Goal: Transaction & Acquisition: Purchase product/service

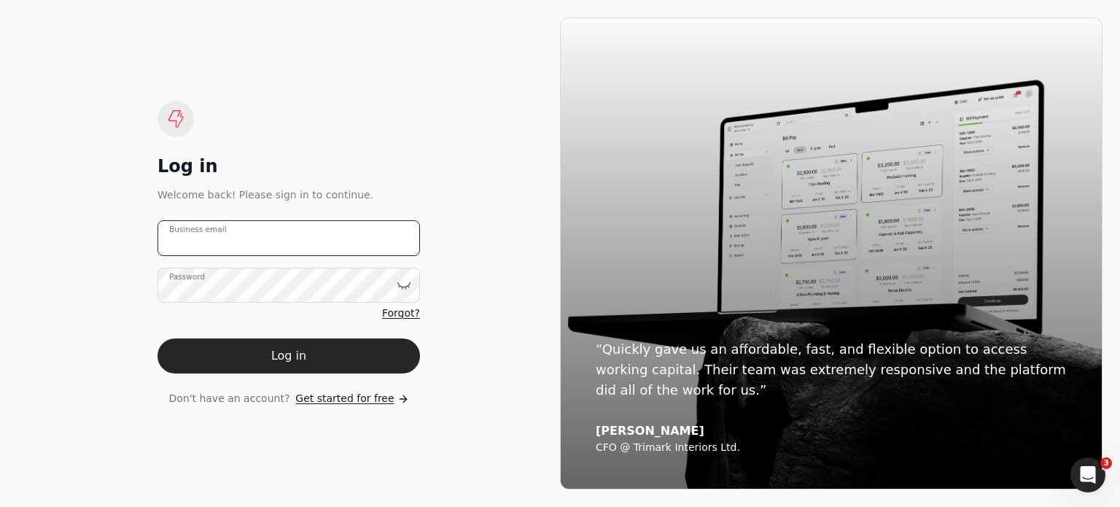
click at [310, 236] on email "Business email" at bounding box center [288, 238] width 262 height 36
type email "[EMAIL_ADDRESS][DOMAIN_NAME]"
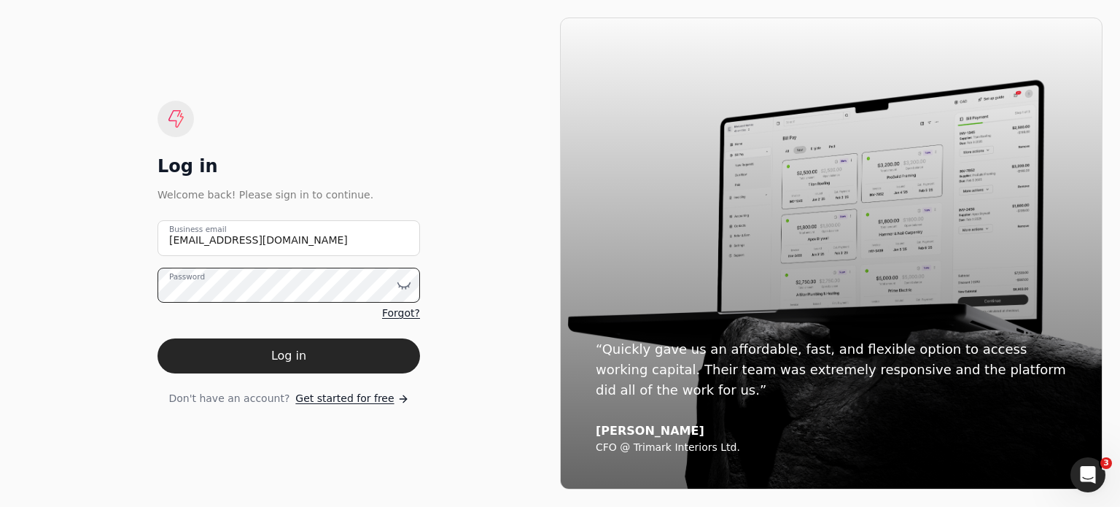
click at [157, 338] on button "Log in" at bounding box center [288, 355] width 262 height 35
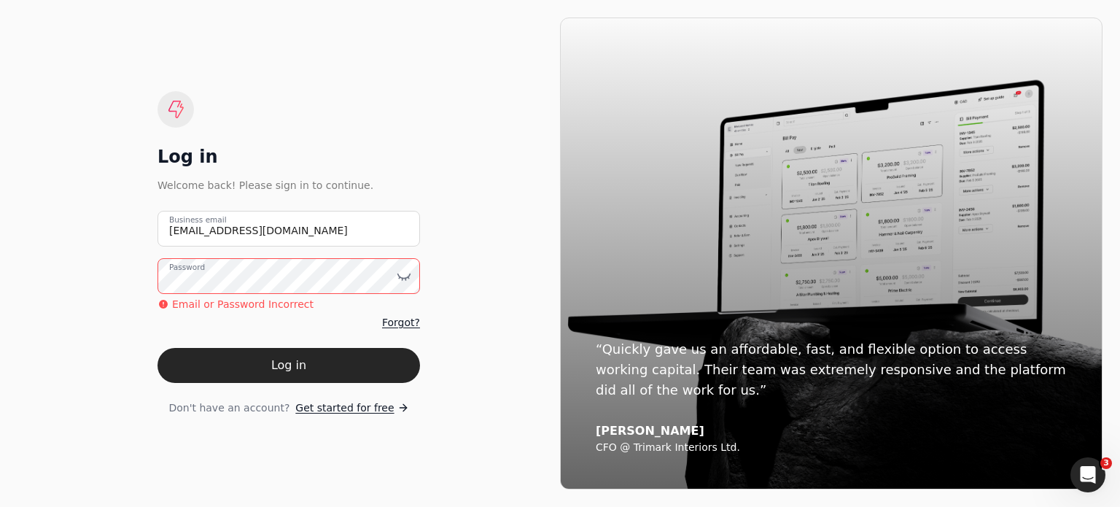
click at [157, 348] on button "Log in" at bounding box center [288, 365] width 262 height 35
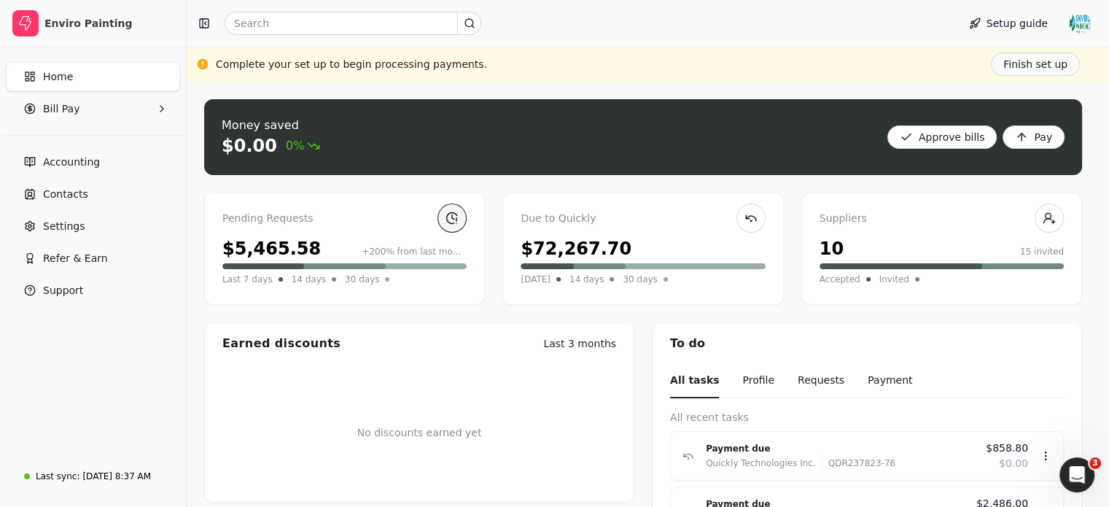
click at [458, 219] on link at bounding box center [451, 217] width 29 height 29
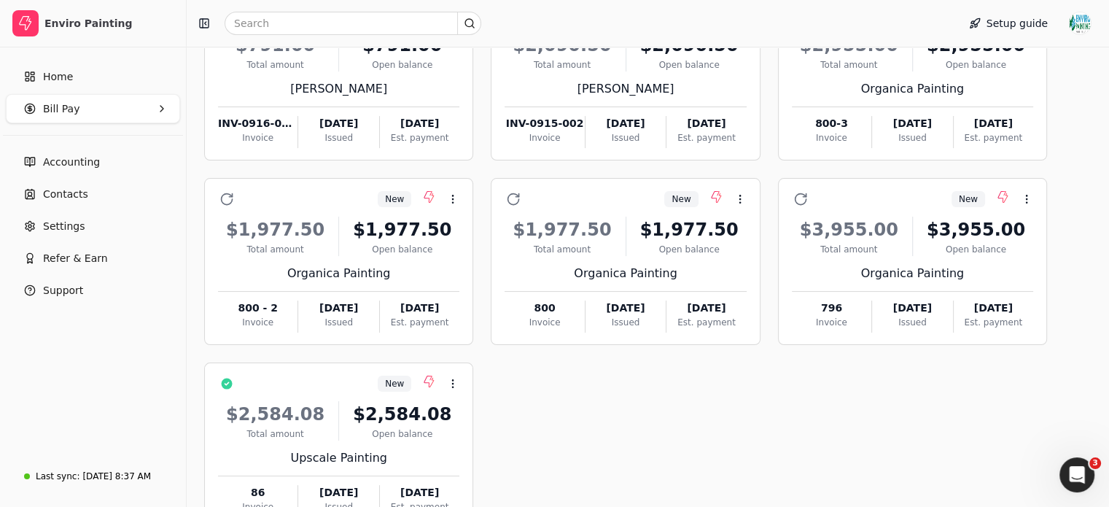
scroll to position [290, 0]
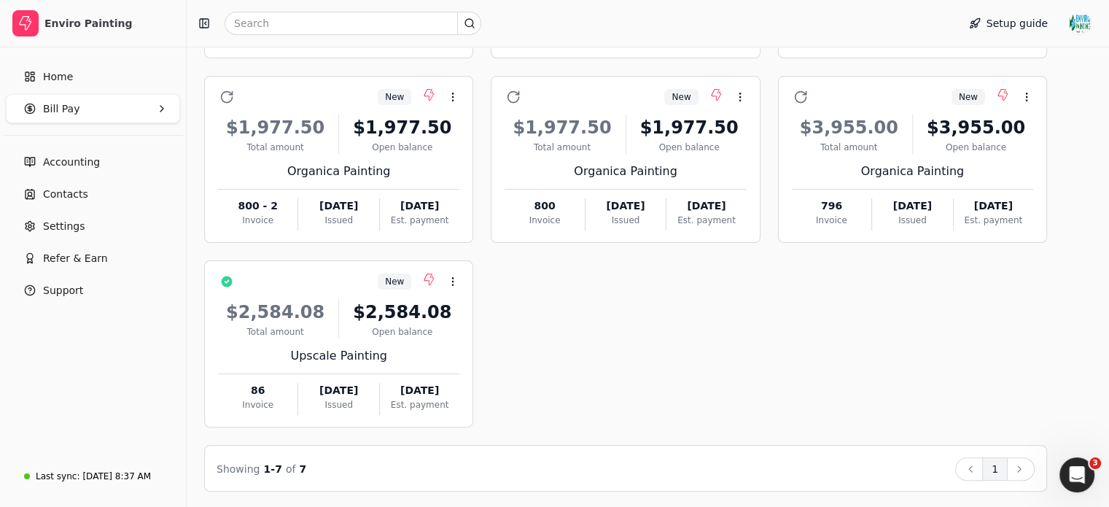
click at [141, 108] on Pay "Bill Pay" at bounding box center [93, 108] width 174 height 29
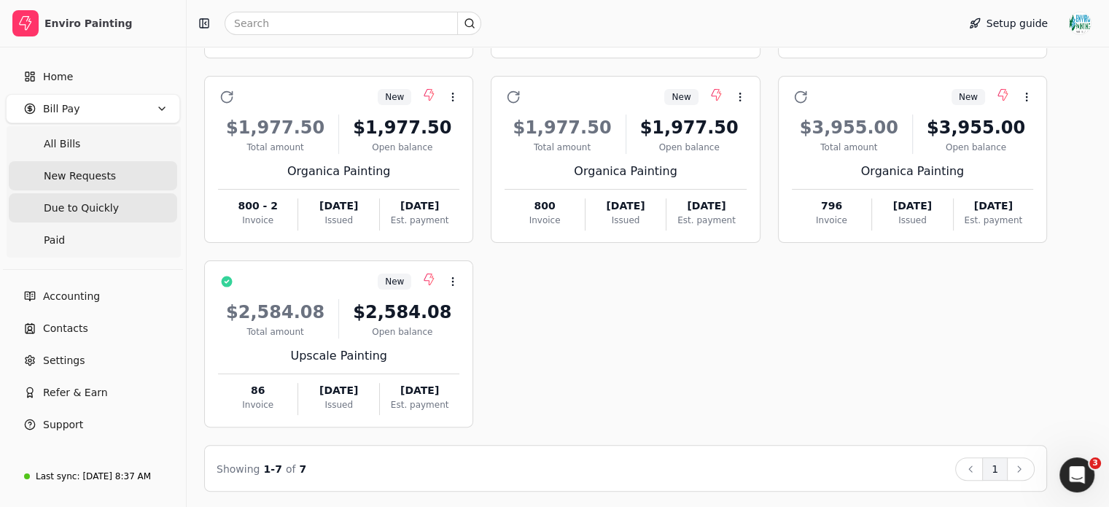
click at [124, 215] on Quickly "Due to Quickly" at bounding box center [93, 207] width 168 height 29
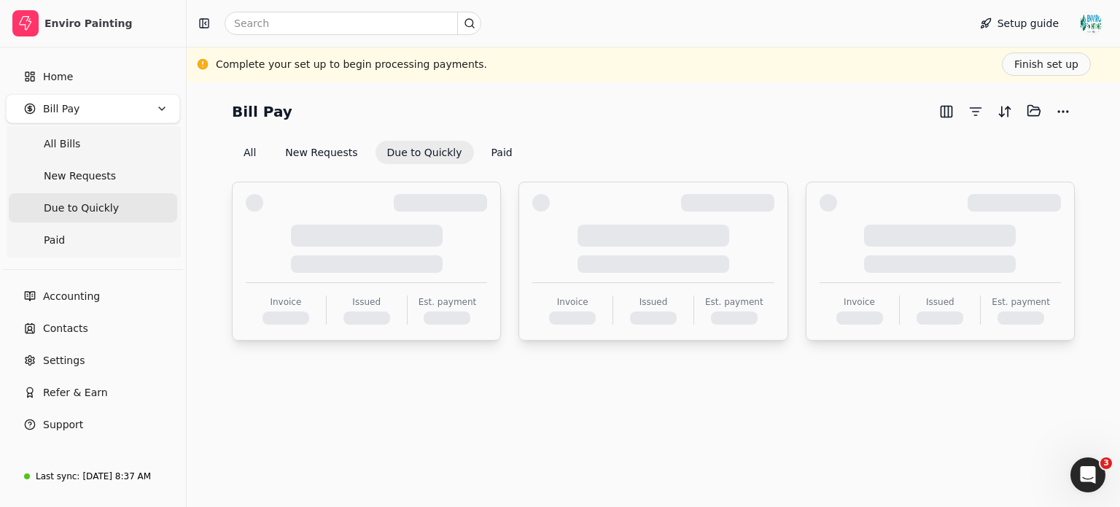
click at [124, 215] on Quickly "Due to Quickly" at bounding box center [93, 207] width 168 height 29
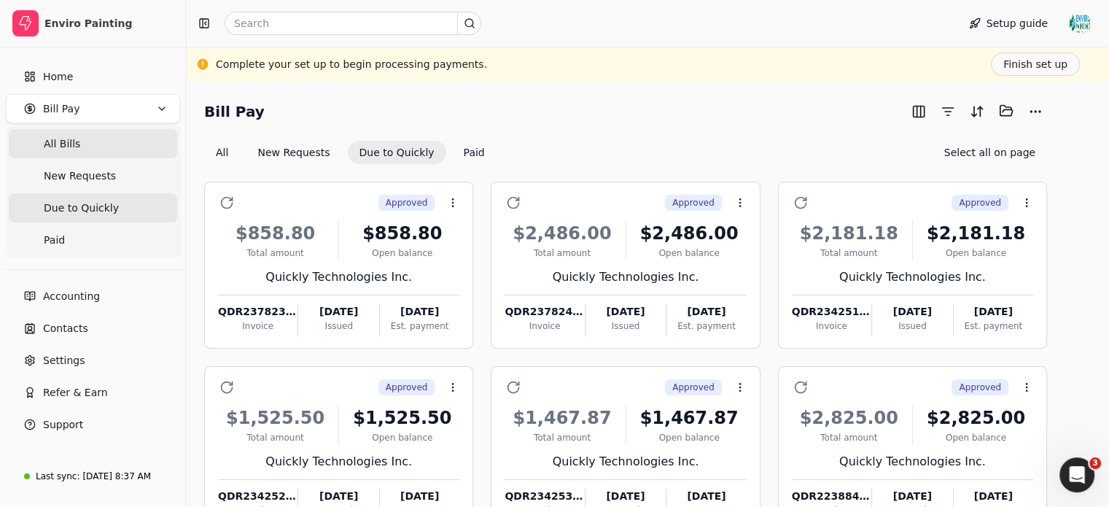
click at [131, 145] on Bills "All Bills" at bounding box center [93, 143] width 168 height 29
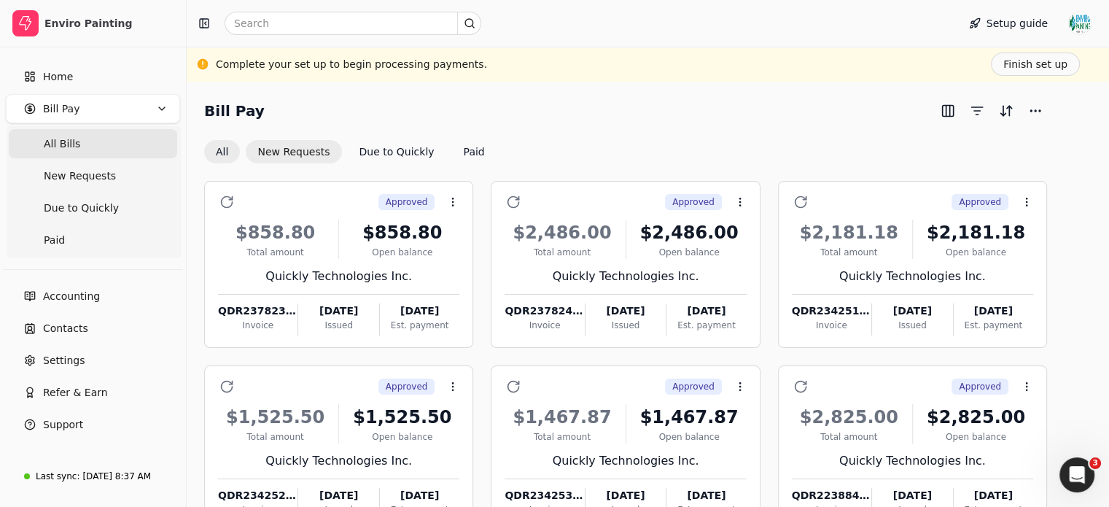
click at [313, 150] on button "New Requests" at bounding box center [293, 151] width 95 height 23
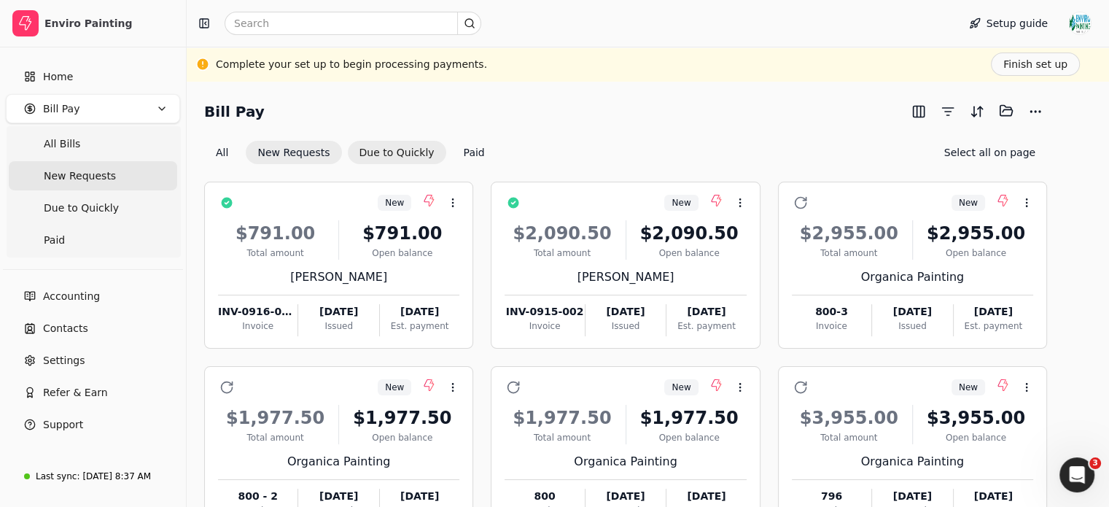
click at [429, 155] on button "Due to Quickly" at bounding box center [397, 152] width 98 height 23
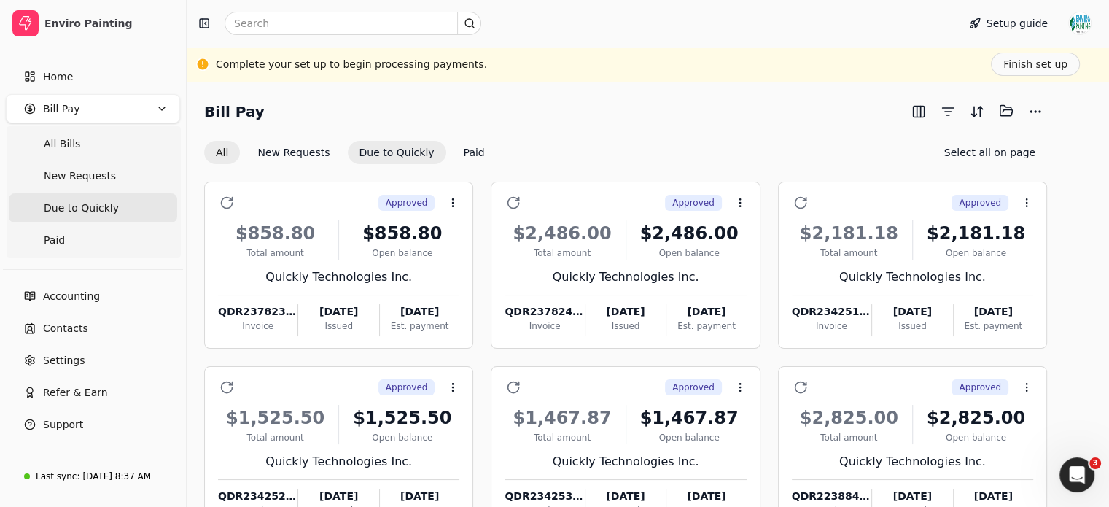
click at [240, 155] on button "All" at bounding box center [222, 152] width 36 height 23
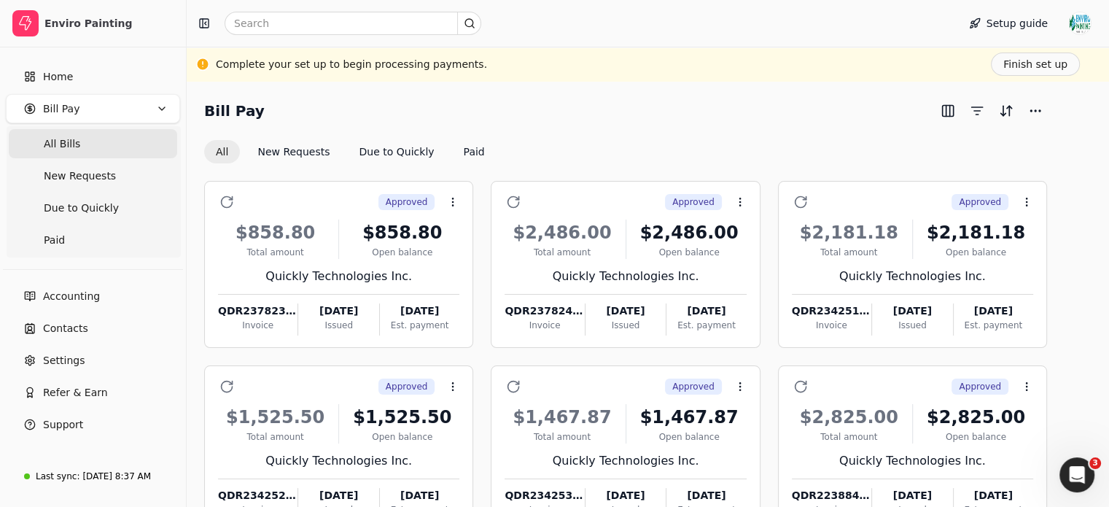
click at [240, 155] on button "All" at bounding box center [222, 151] width 36 height 23
click at [290, 152] on button "New Requests" at bounding box center [293, 151] width 95 height 23
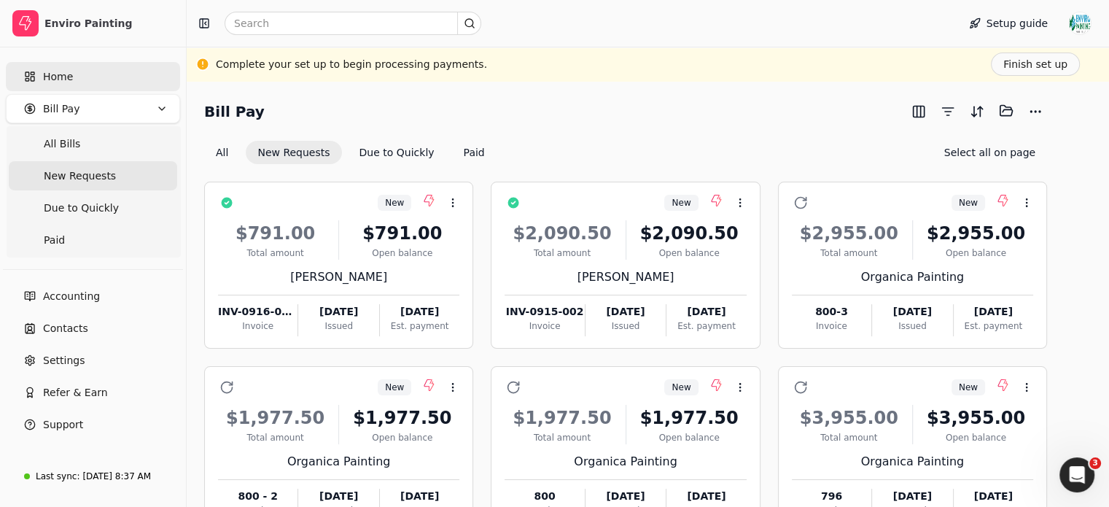
click at [46, 79] on span "Home" at bounding box center [58, 76] width 30 height 15
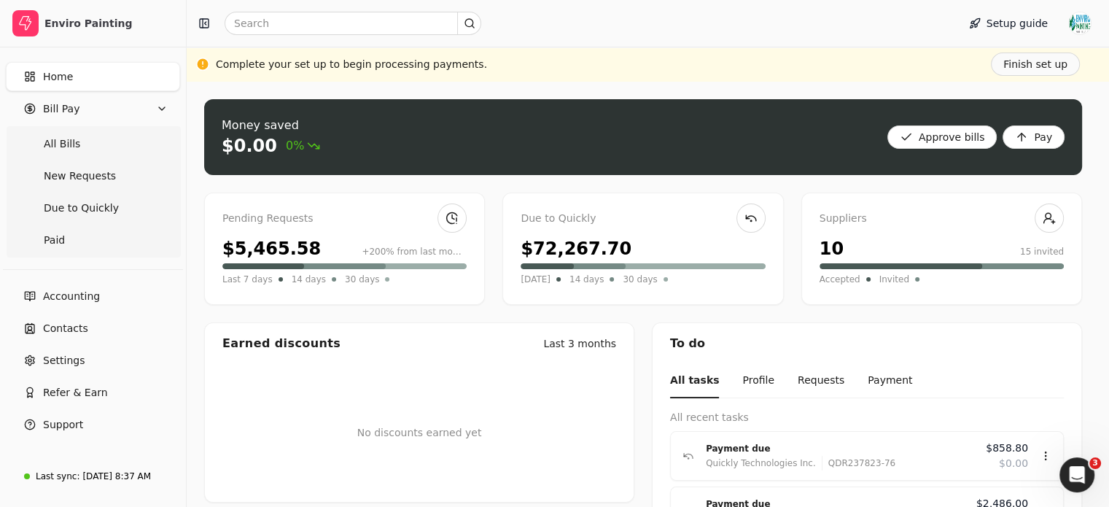
click at [657, 233] on div "Due to Quickly $72,267.70 [DATE] 14 days 30 days" at bounding box center [642, 248] width 281 height 112
click at [570, 221] on div "Due to Quickly" at bounding box center [642, 219] width 244 height 16
click at [765, 224] on link at bounding box center [750, 217] width 29 height 29
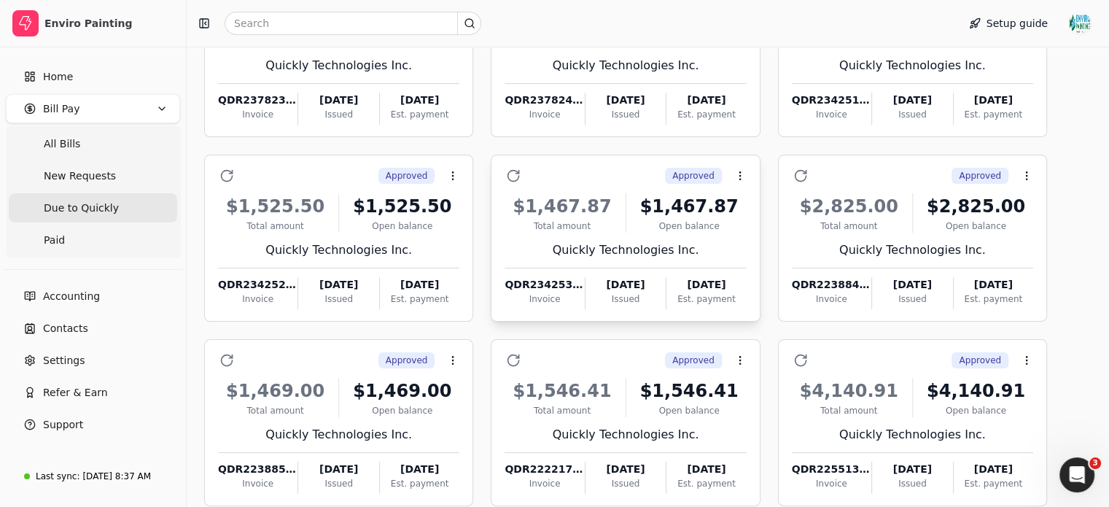
scroll to position [290, 0]
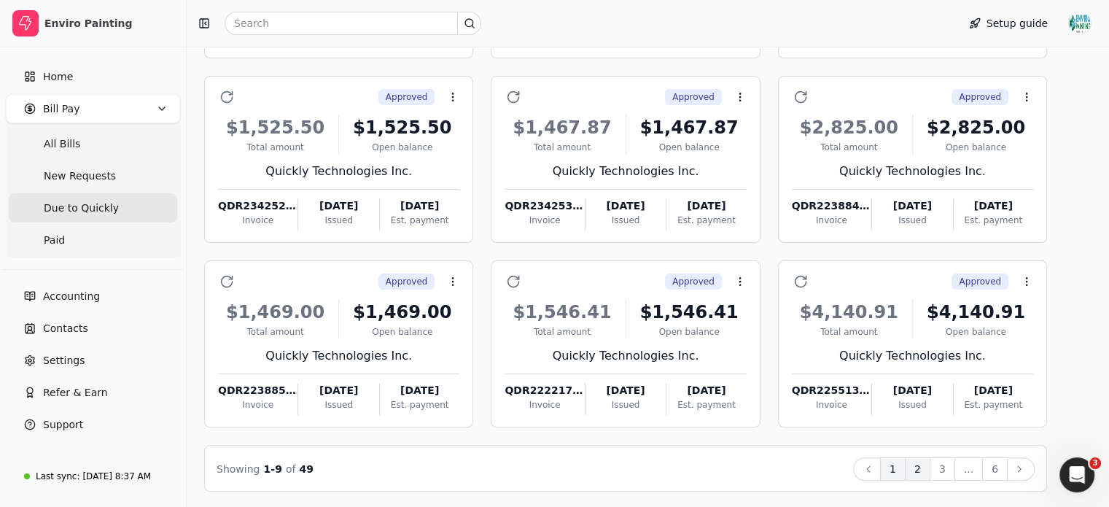
click at [930, 470] on button "2" at bounding box center [918, 468] width 26 height 23
click at [955, 472] on button "3" at bounding box center [942, 468] width 26 height 23
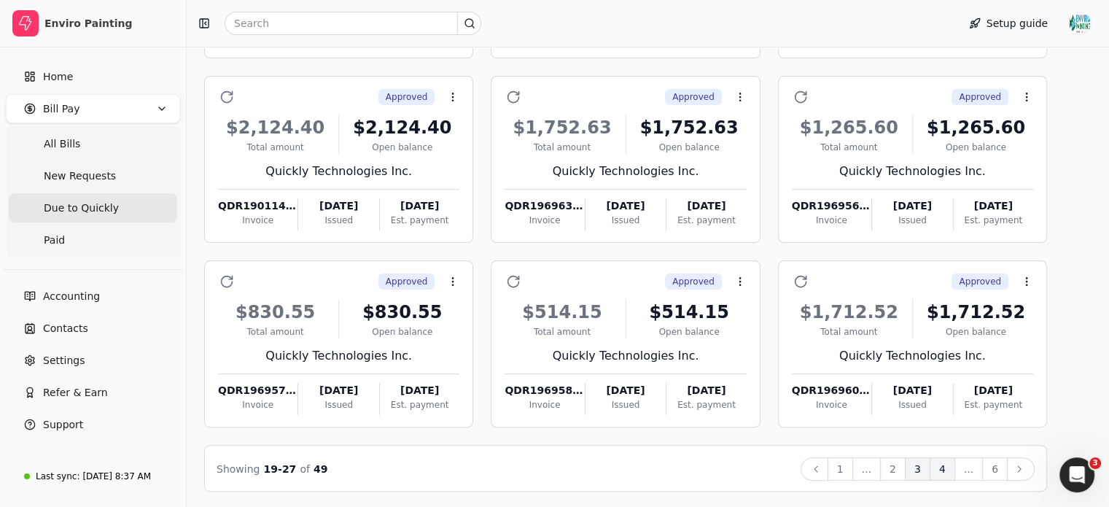
click at [955, 469] on button "4" at bounding box center [942, 468] width 26 height 23
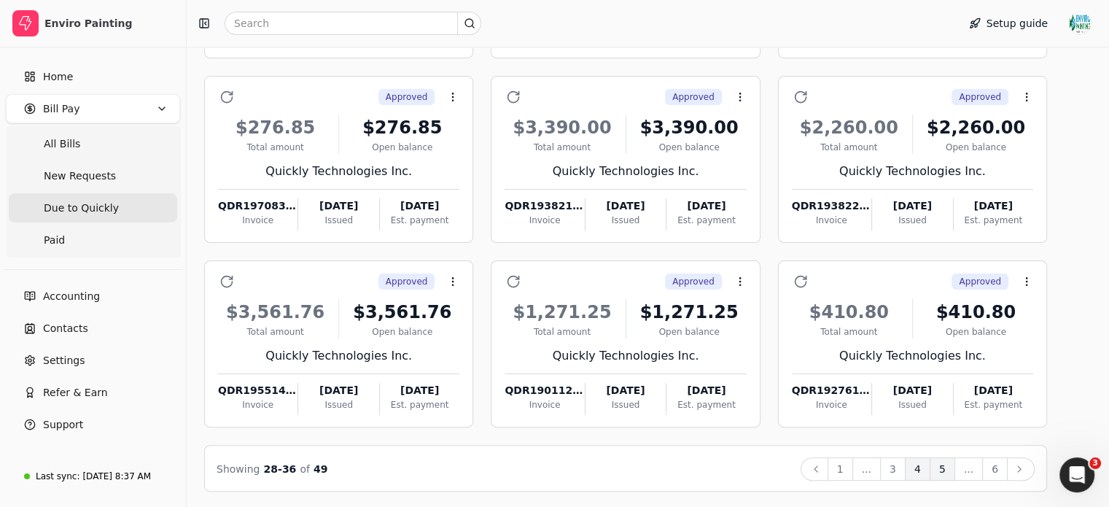
click at [955, 468] on button "5" at bounding box center [942, 468] width 26 height 23
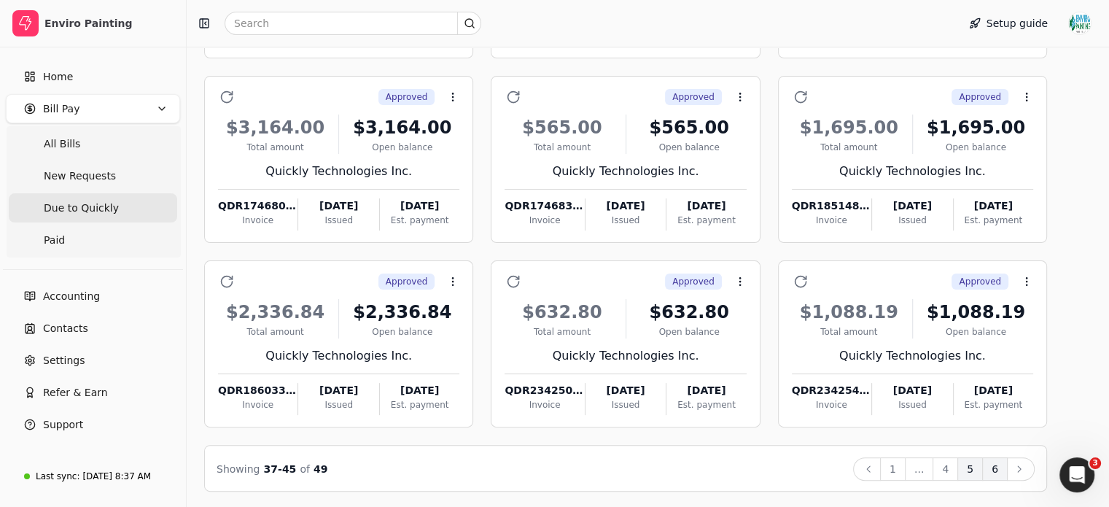
click at [1007, 472] on button "6" at bounding box center [995, 468] width 26 height 23
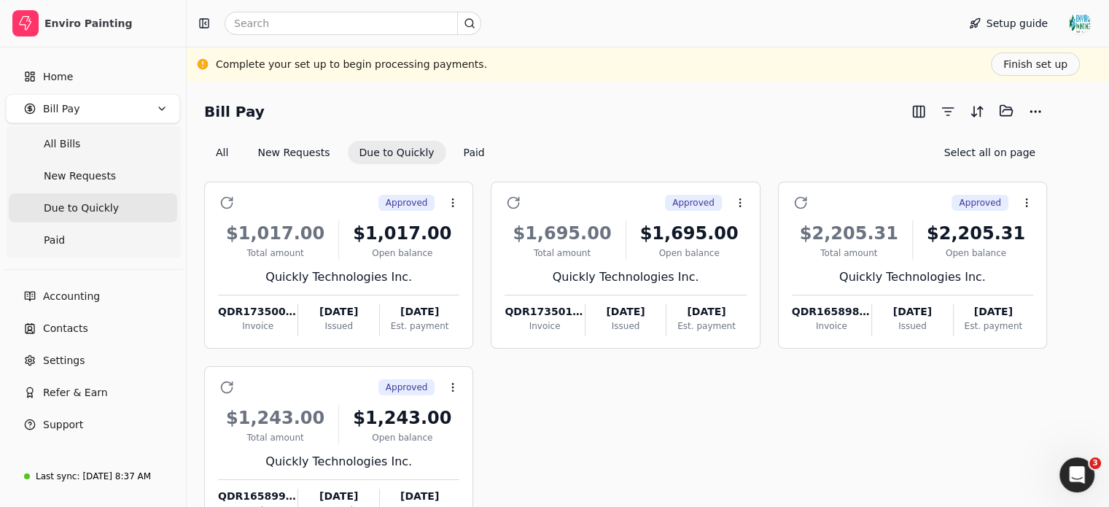
scroll to position [106, 0]
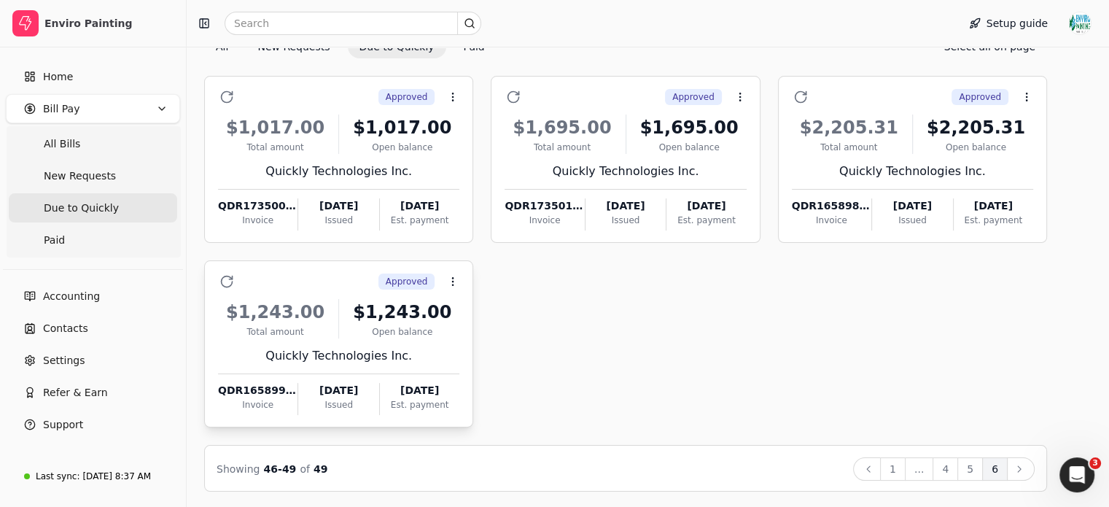
click at [457, 341] on div "$1,243.00 Total amount $1,243.00 Open balance Quickly Technologies Inc. QDR1658…" at bounding box center [338, 352] width 241 height 125
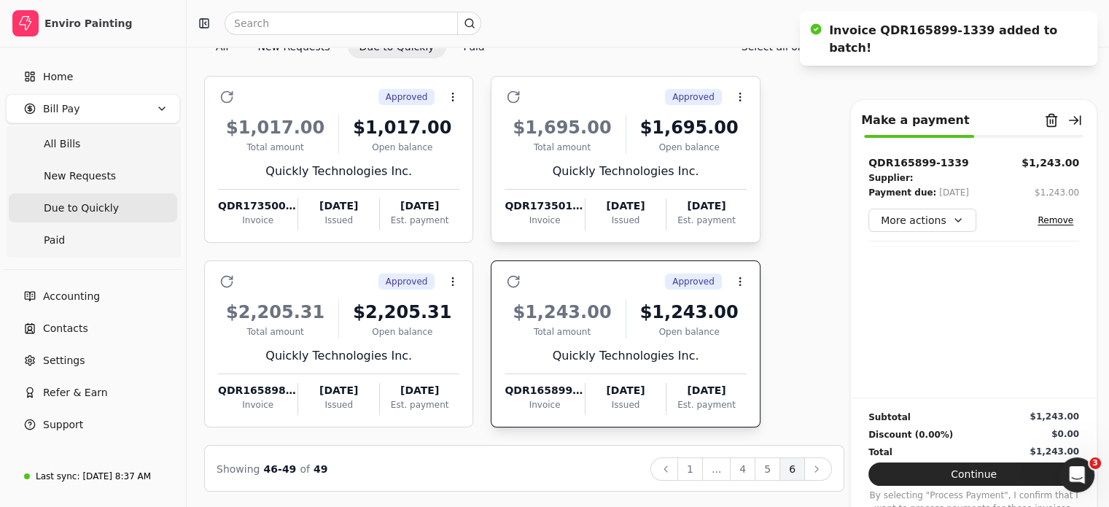
click at [571, 163] on div "Quickly Technologies Inc." at bounding box center [624, 171] width 241 height 17
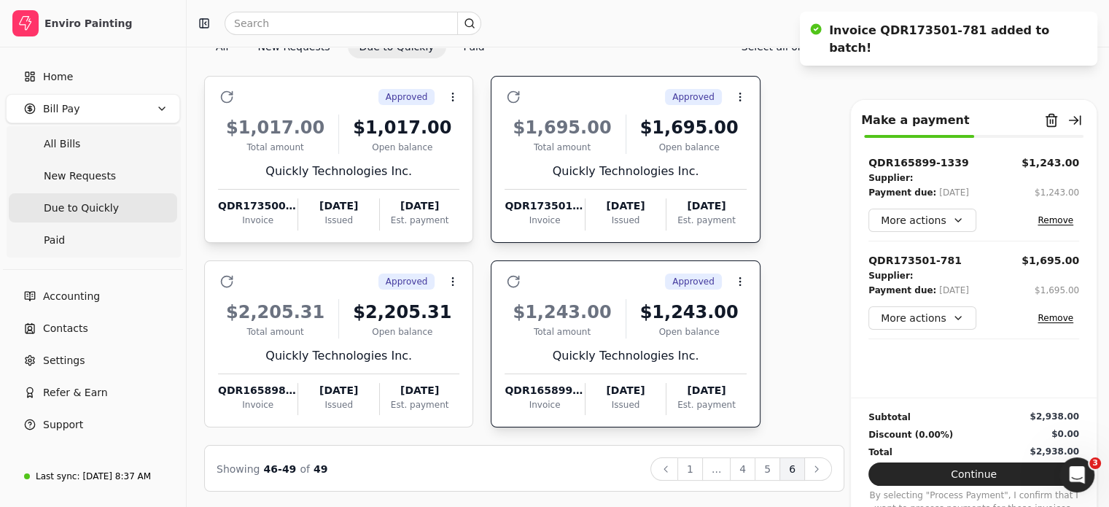
click at [429, 179] on div "$1,017.00 Total amount $1,017.00 Open balance Quickly Technologies Inc. QDR1735…" at bounding box center [338, 168] width 241 height 125
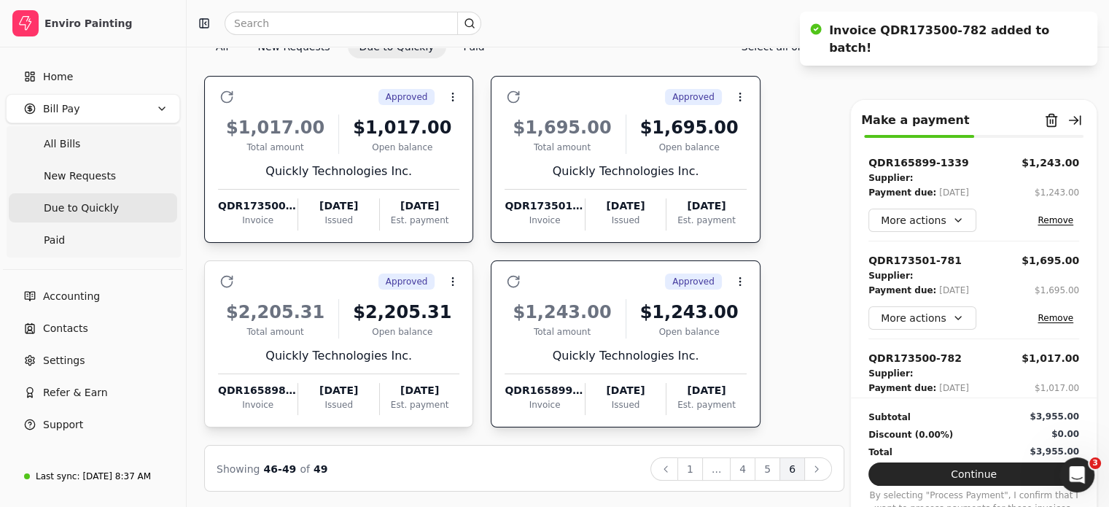
click at [431, 332] on div "Open balance" at bounding box center [402, 331] width 114 height 13
click at [770, 467] on button "5" at bounding box center [767, 468] width 26 height 23
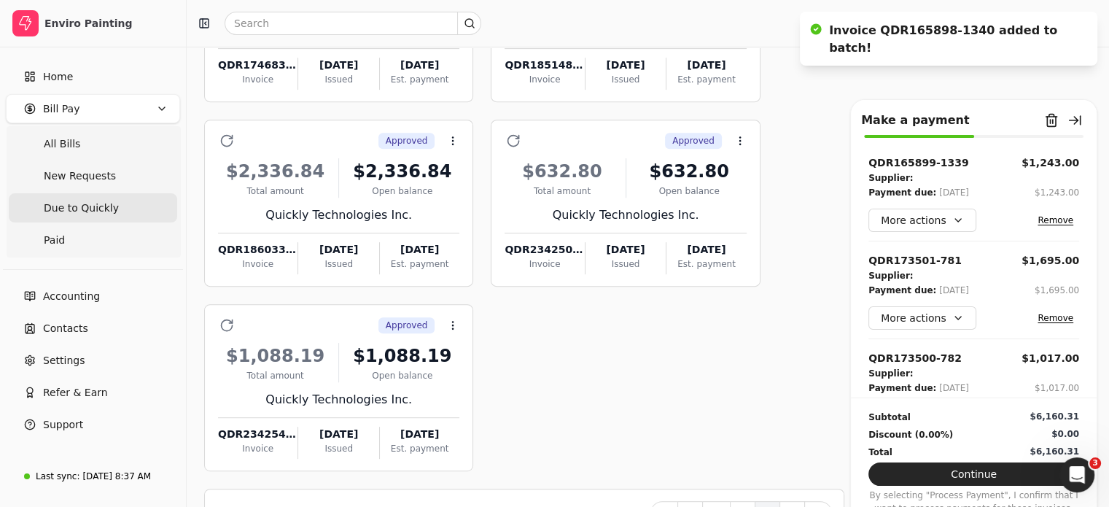
scroll to position [658, 0]
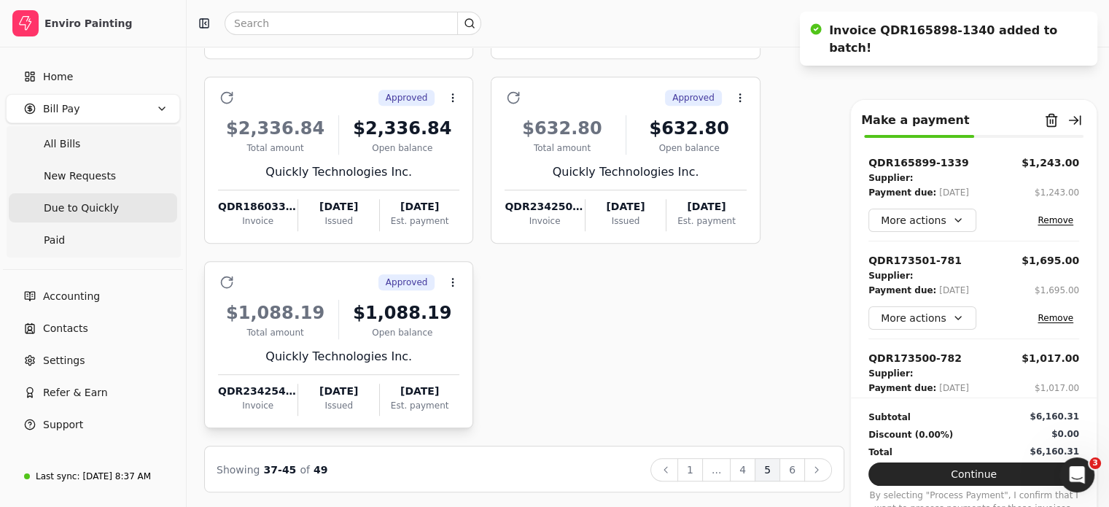
click at [392, 393] on div "[DATE]" at bounding box center [419, 390] width 79 height 15
click at [604, 218] on div "Issued" at bounding box center [625, 220] width 80 height 13
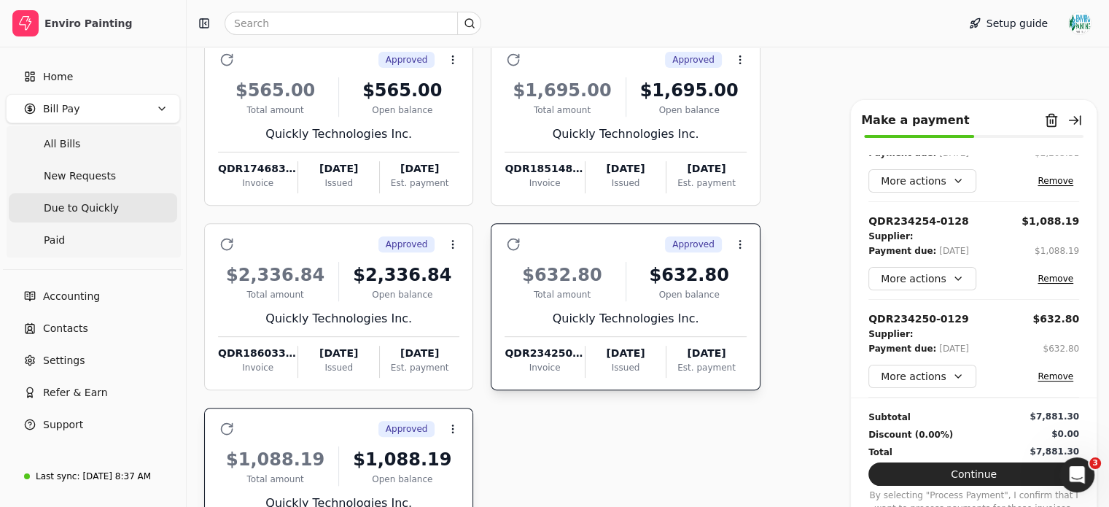
scroll to position [512, 0]
click at [383, 335] on div "$2,336.84 Total amount $2,336.84 Open balance Quickly Technologies Inc. QDR1860…" at bounding box center [338, 314] width 241 height 125
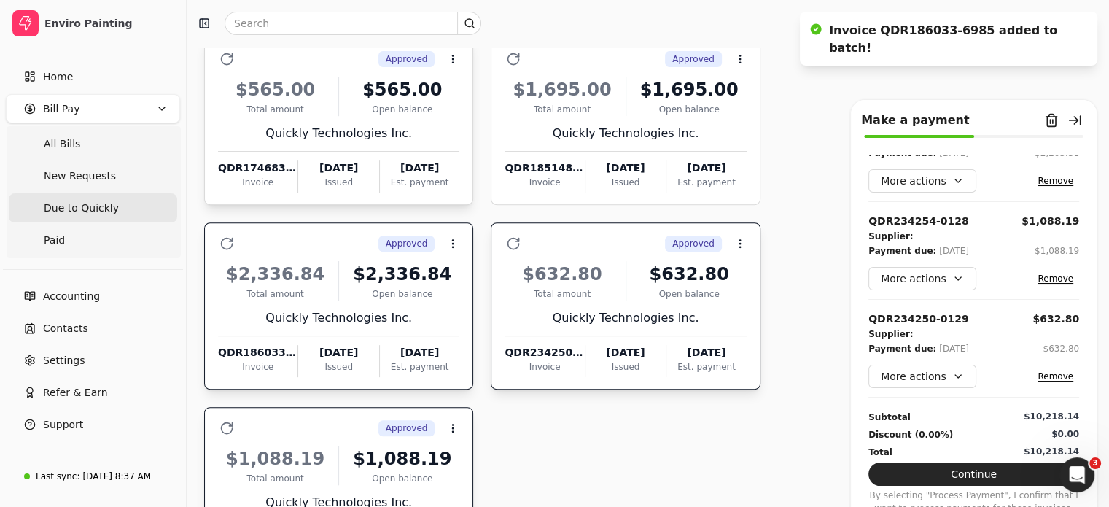
click at [434, 163] on div "[DATE]" at bounding box center [419, 167] width 79 height 15
click at [606, 171] on div "[DATE]" at bounding box center [625, 167] width 80 height 15
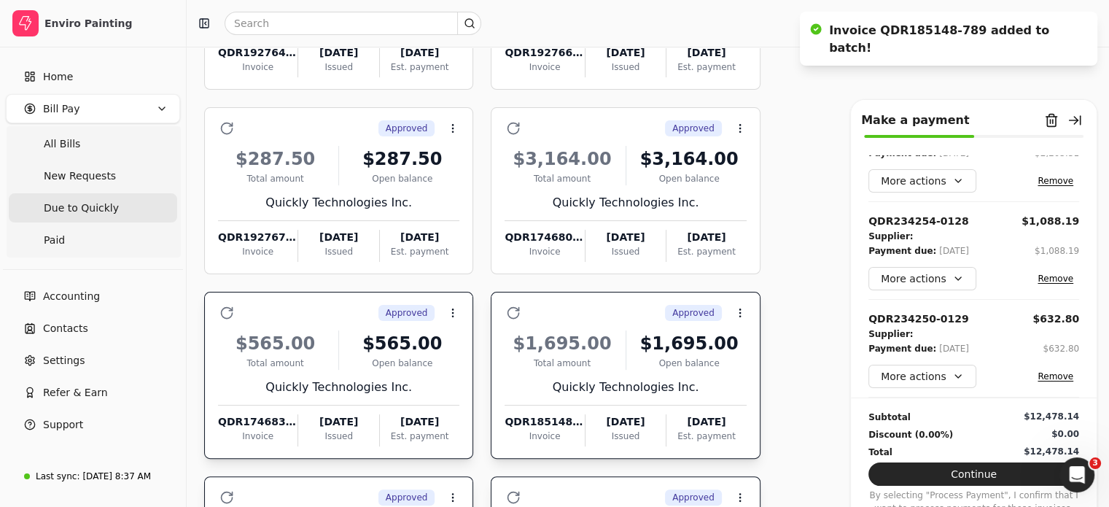
scroll to position [246, 0]
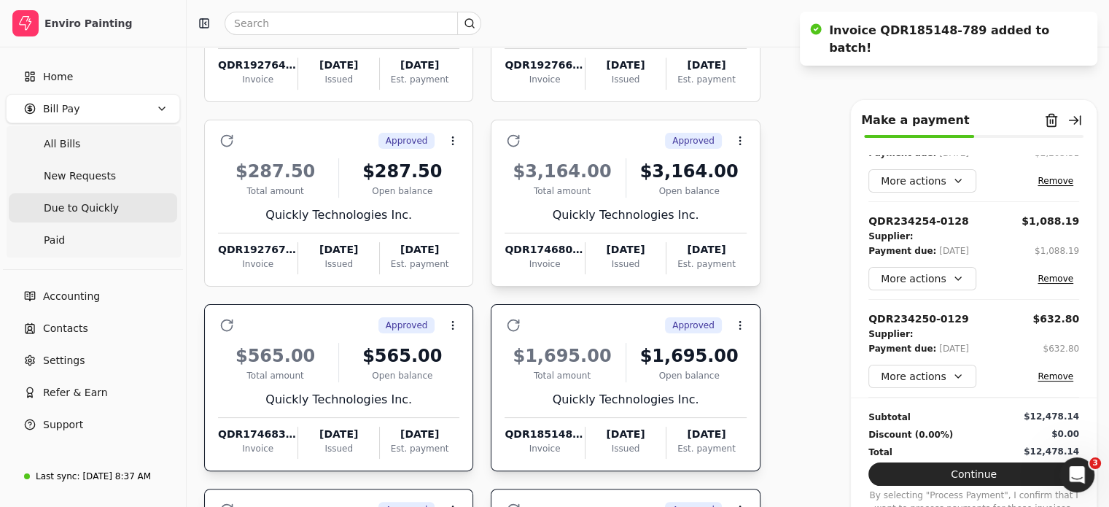
click at [639, 224] on div "$3,164.00 Total amount $3,164.00 Open balance Quickly Technologies Inc. QDR1746…" at bounding box center [624, 211] width 241 height 125
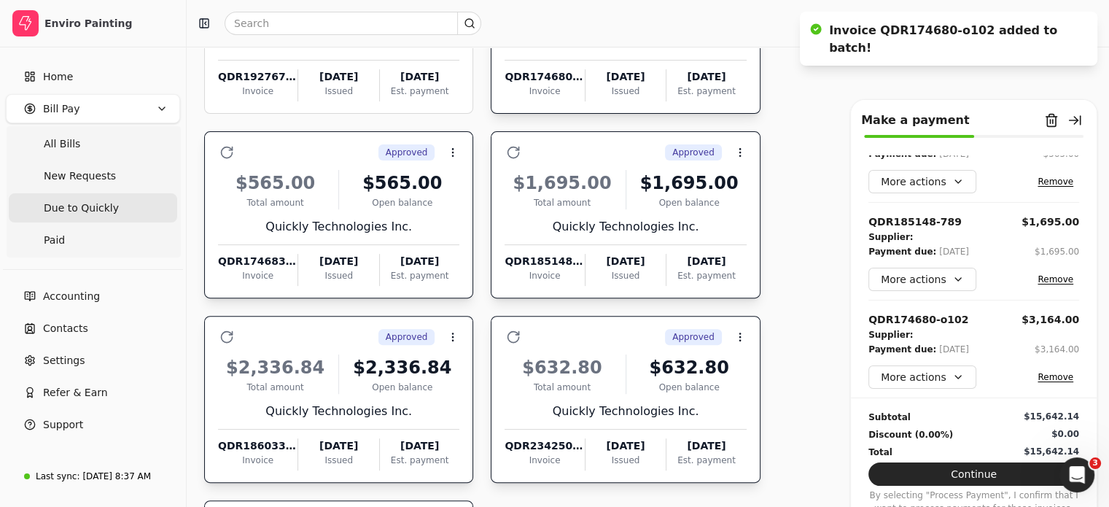
scroll to position [658, 0]
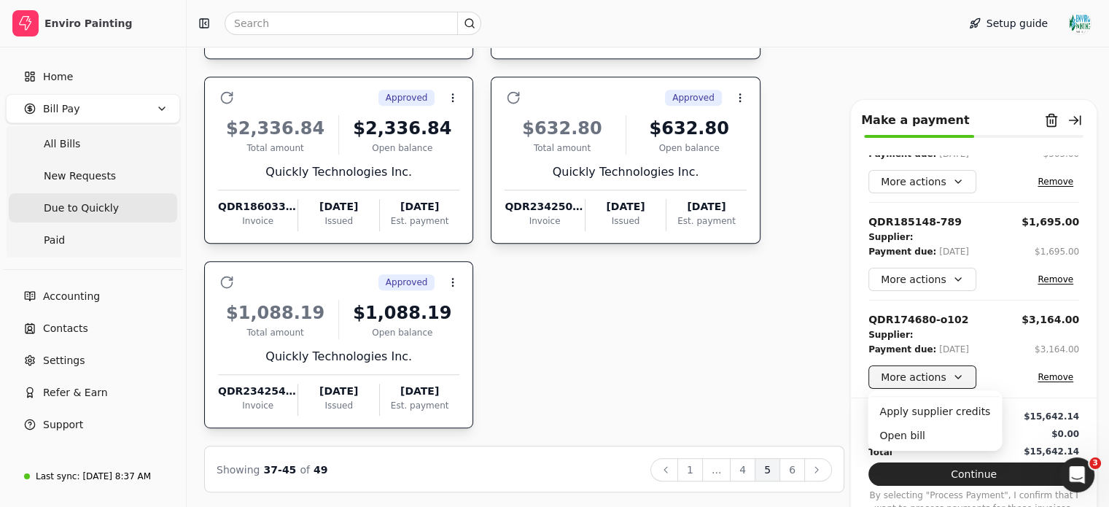
click at [939, 376] on button "More actions" at bounding box center [922, 376] width 108 height 23
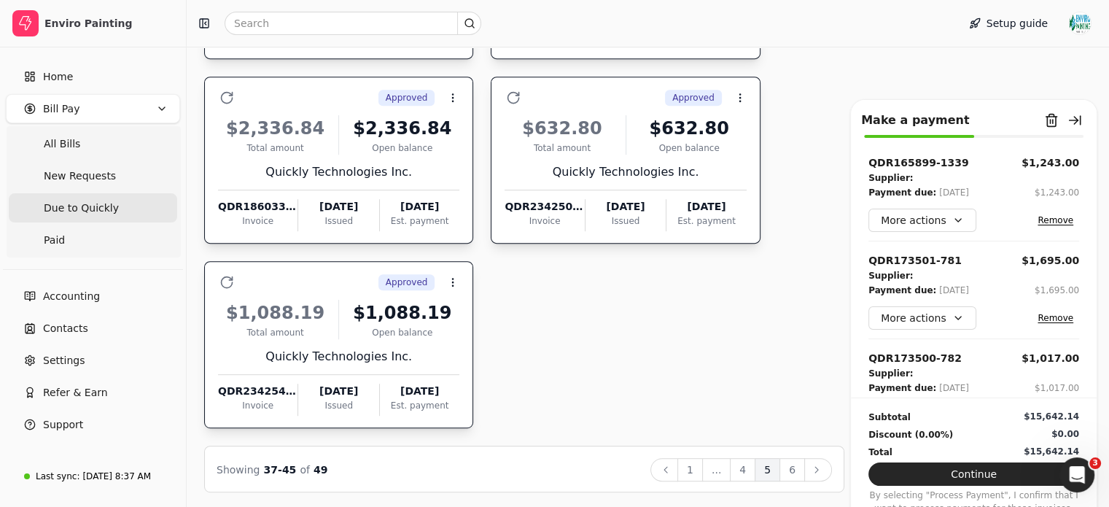
scroll to position [0, 0]
click at [1007, 470] on button "Continue" at bounding box center [973, 473] width 211 height 23
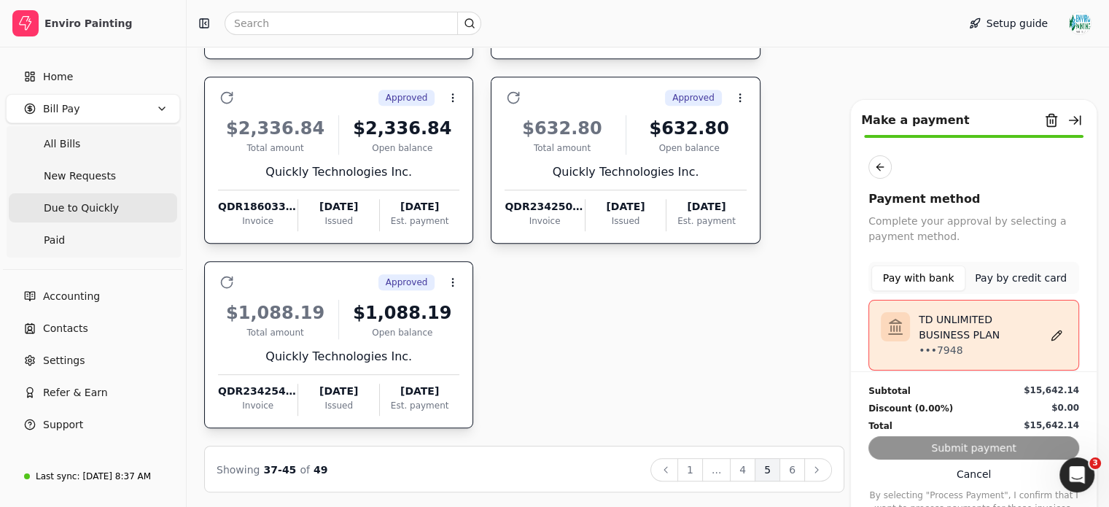
click at [1001, 441] on div "Subtotal $15,642.14 Discount (0.00%) $0.00 Total $15,642.14 Submit payment Canc…" at bounding box center [974, 443] width 246 height 144
click at [961, 338] on p "TD UNLIMITED BUSINESS PLAN" at bounding box center [982, 327] width 128 height 31
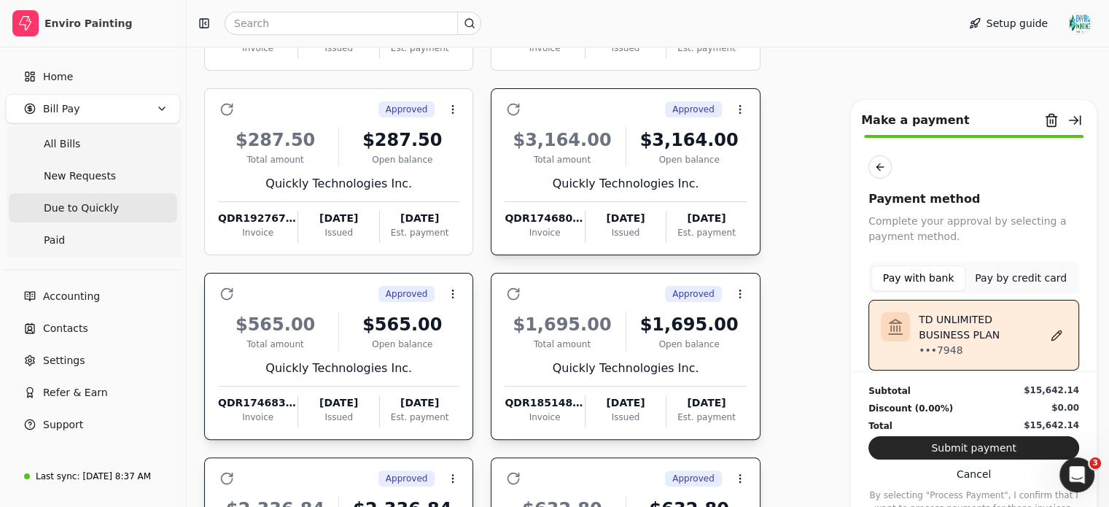
scroll to position [658, 0]
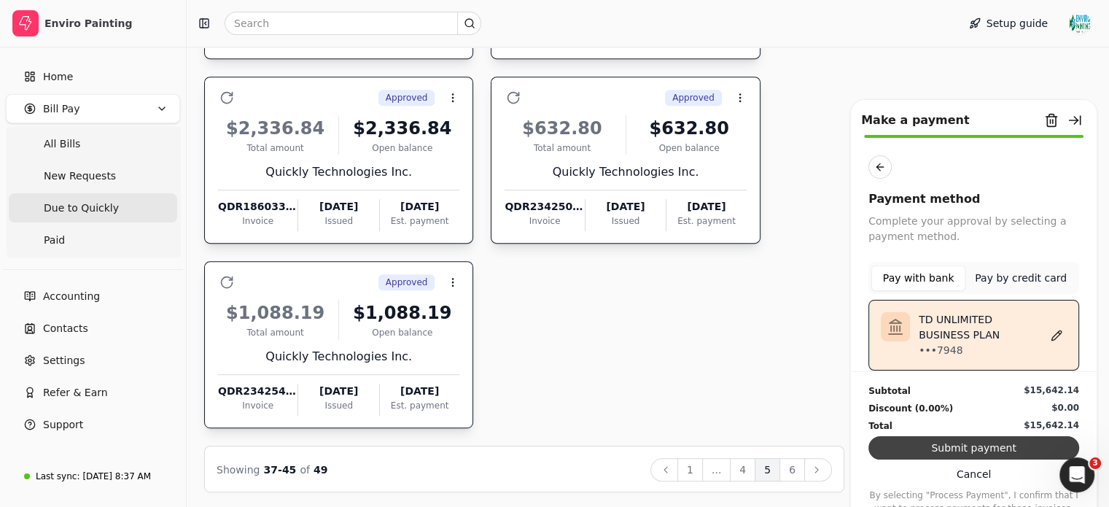
click at [1010, 445] on button "Submit payment" at bounding box center [973, 447] width 211 height 23
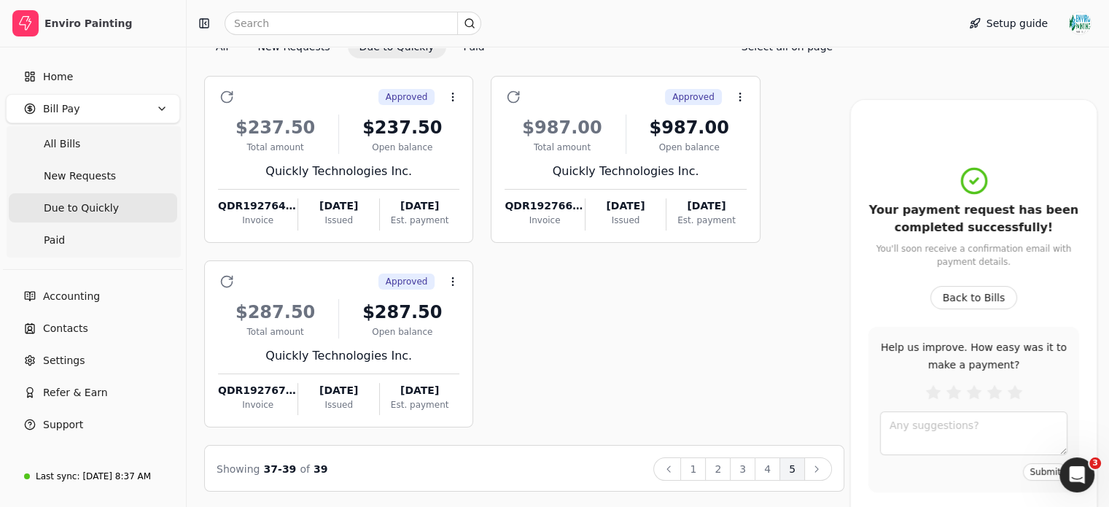
scroll to position [0, 0]
